Goal: Information Seeking & Learning: Understand process/instructions

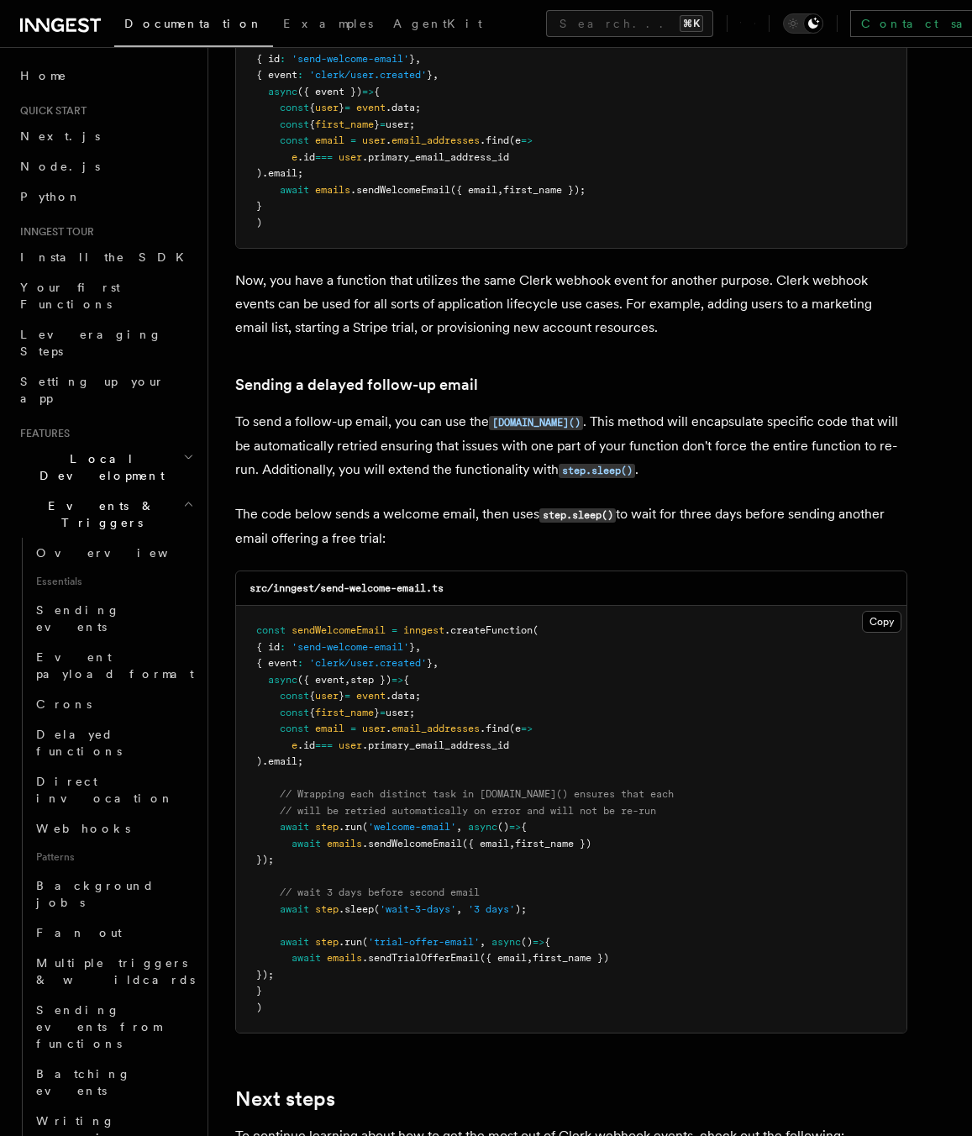
scroll to position [4228, 0]
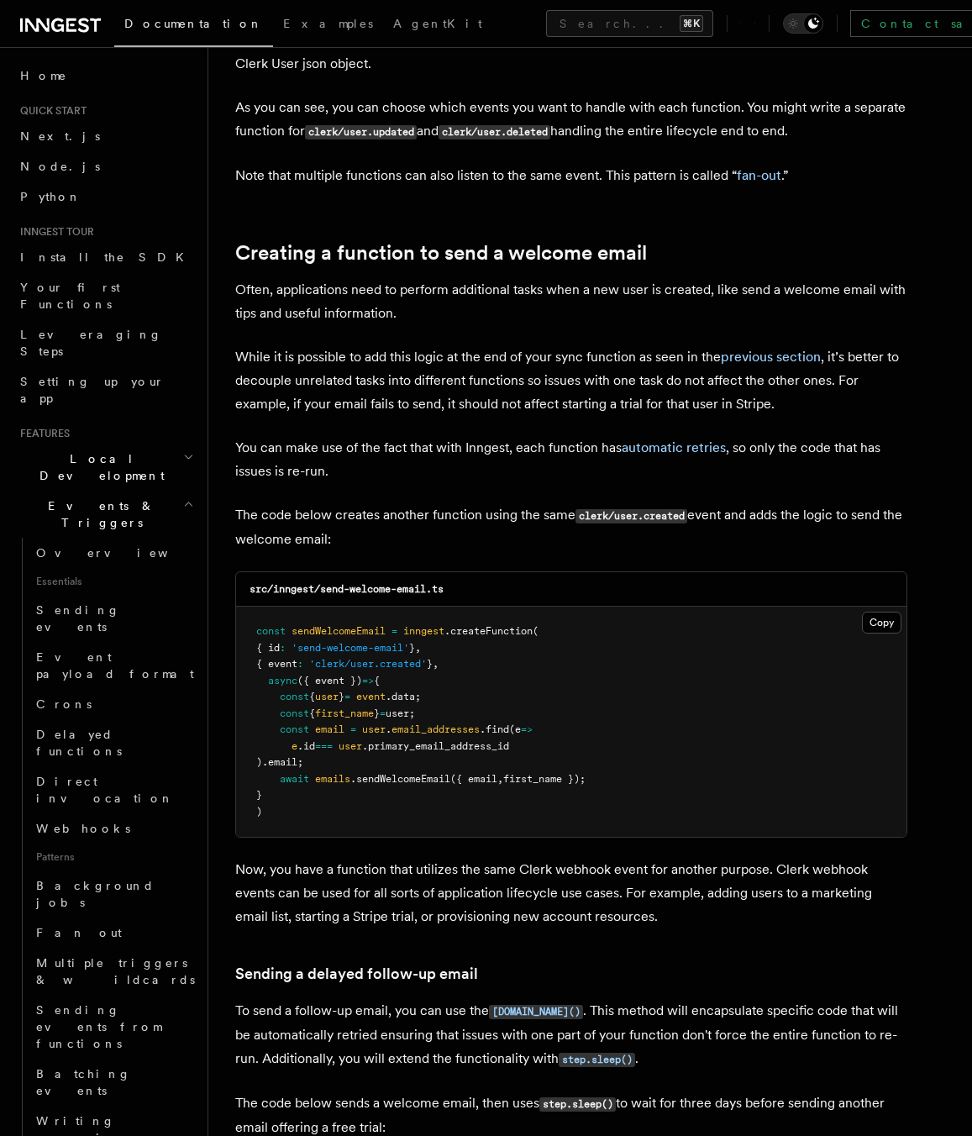
click at [347, 625] on span "sendWelcomeEmail" at bounding box center [338, 631] width 94 height 12
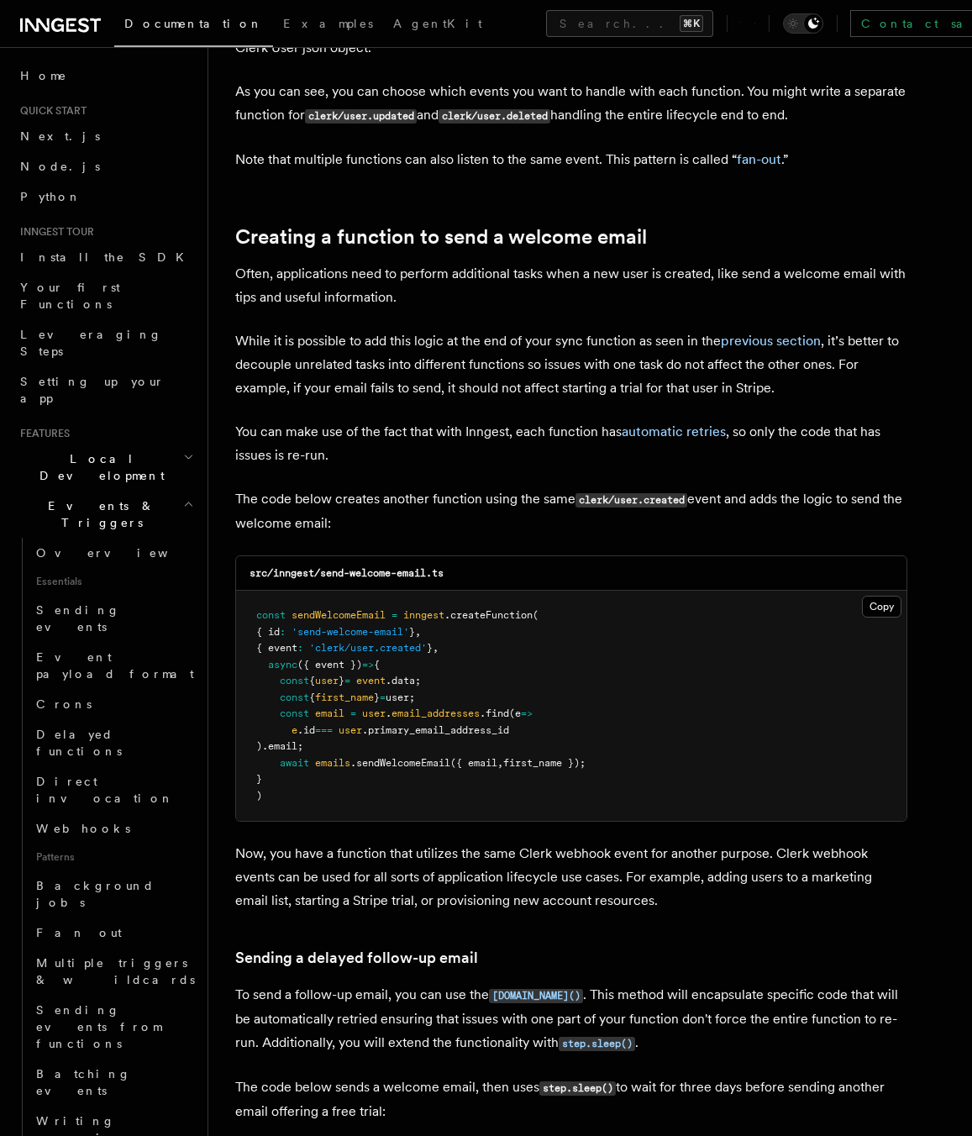
scroll to position [4251, 0]
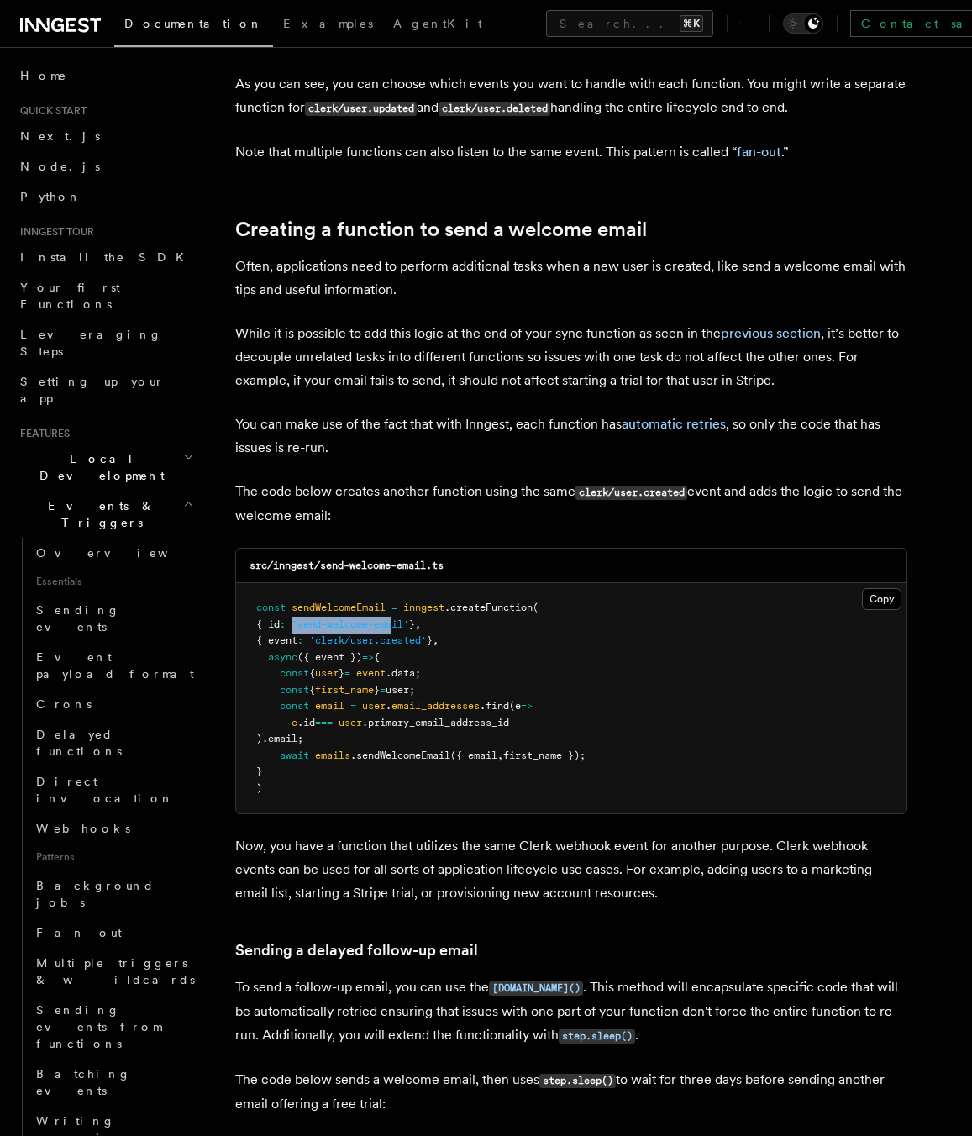
drag, startPoint x: 307, startPoint y: 600, endPoint x: 417, endPoint y: 595, distance: 109.3
click at [416, 596] on pre "const sendWelcomeEmail = inngest .createFunction ( { id : 'send-welcome-email' …" at bounding box center [571, 698] width 670 height 230
click at [406, 634] on span "'clerk/user.created'" at bounding box center [368, 640] width 118 height 12
drag, startPoint x: 331, startPoint y: 623, endPoint x: 470, endPoint y: 623, distance: 138.6
click at [470, 623] on pre "const sendWelcomeEmail = inngest .createFunction ( { id : 'send-welcome-email' …" at bounding box center [571, 698] width 670 height 230
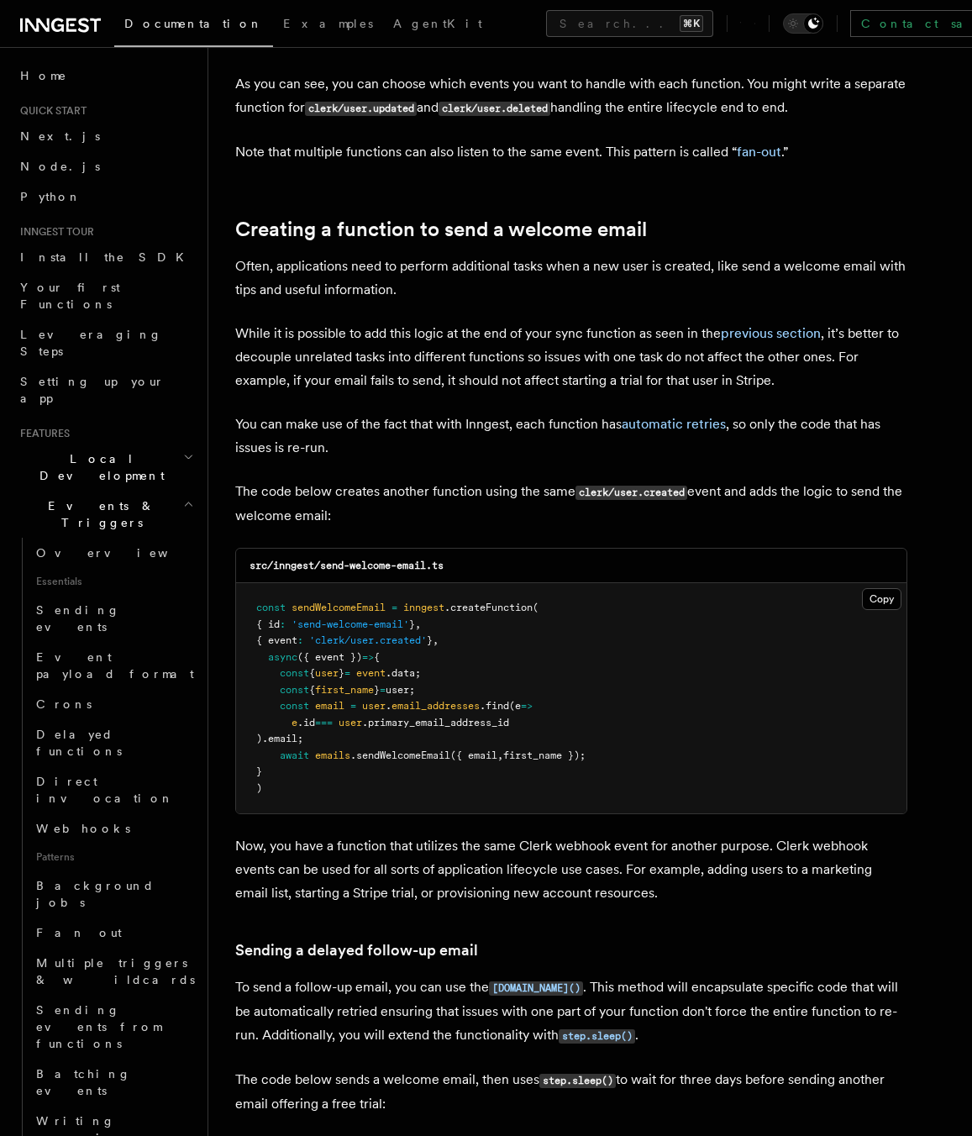
click at [381, 634] on span "'clerk/user.created'" at bounding box center [368, 640] width 118 height 12
drag, startPoint x: 312, startPoint y: 616, endPoint x: 445, endPoint y: 615, distance: 133.6
click at [438, 634] on span "{ event : 'clerk/user.created' } ," at bounding box center [347, 640] width 182 height 12
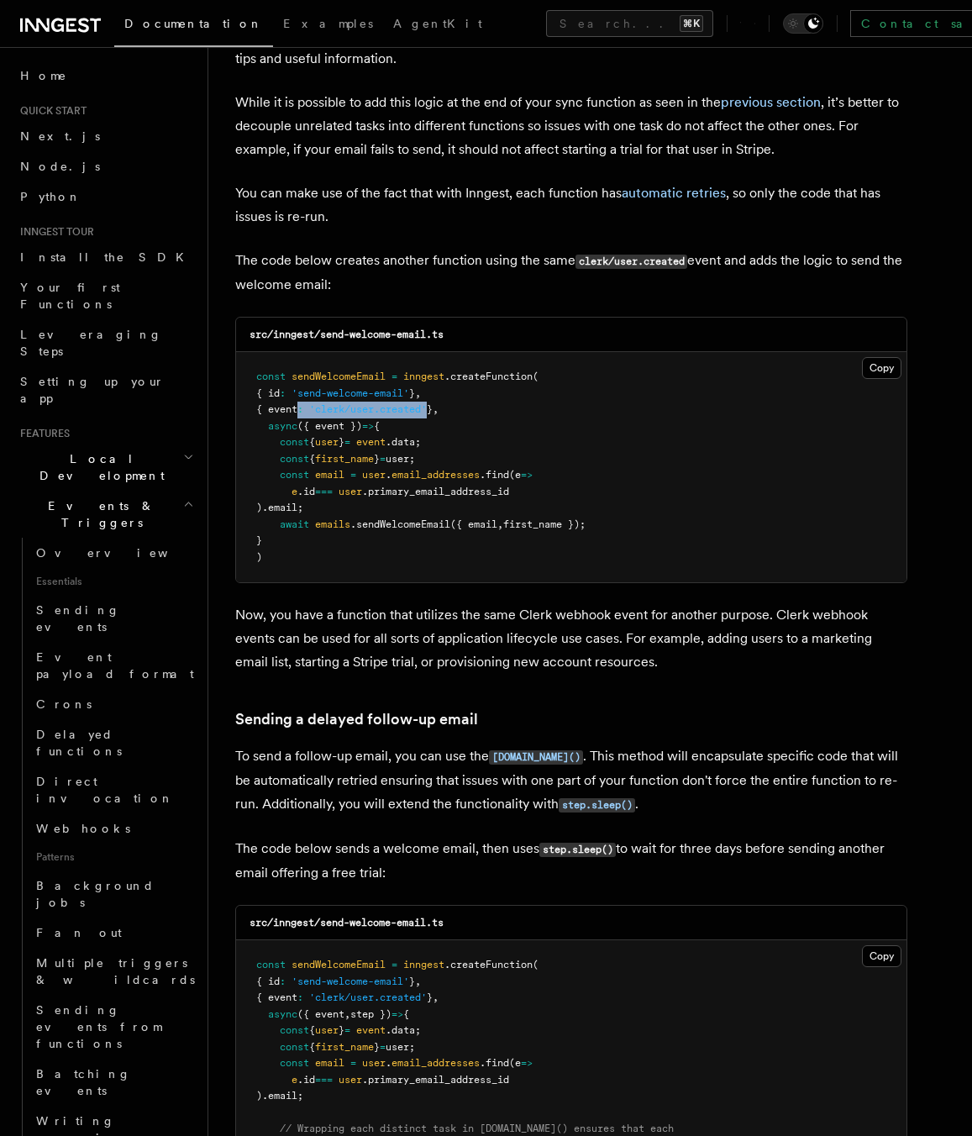
scroll to position [4485, 0]
